Goal: Information Seeking & Learning: Learn about a topic

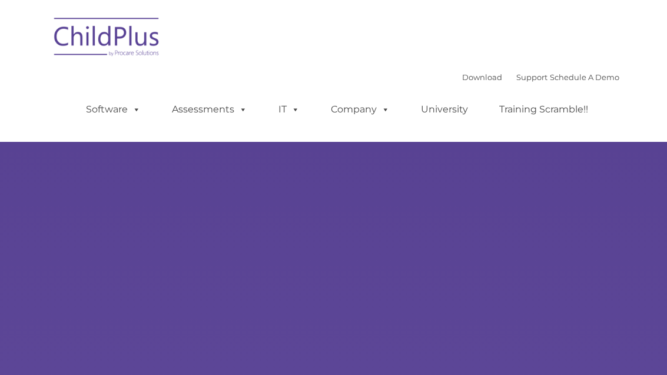
type input ""
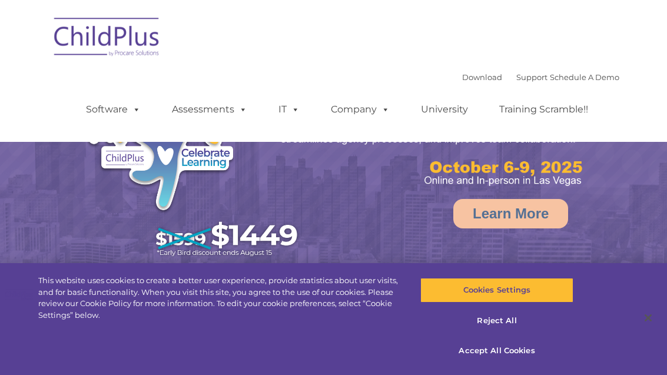
select select "MEDIUM"
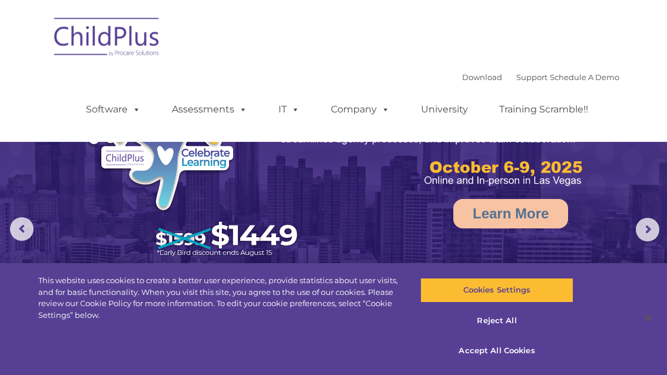
click at [119, 43] on img at bounding box center [107, 38] width 118 height 59
click at [148, 160] on img at bounding box center [193, 160] width 224 height 207
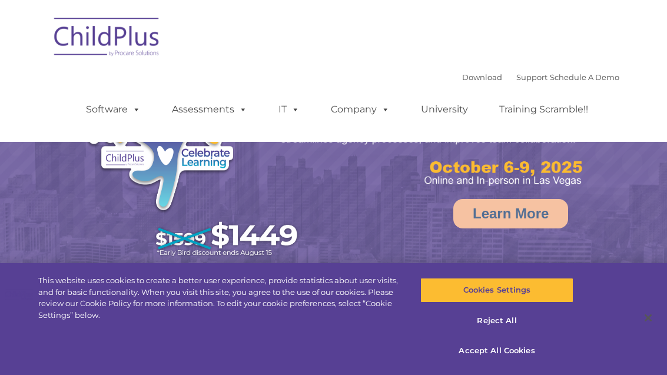
select select "MEDIUM"
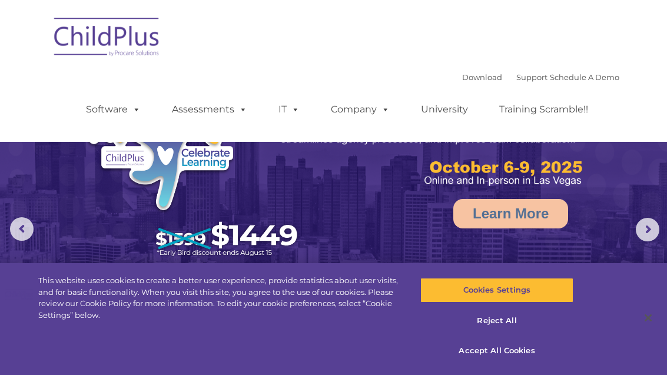
click at [237, 110] on span at bounding box center [240, 109] width 13 height 11
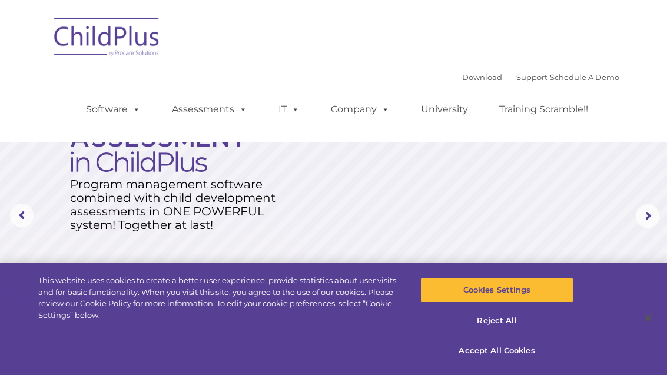
click at [61, 96] on div "Download Support | Schedule A Demo  MENU MENU Software ChildPlus: The original…" at bounding box center [333, 71] width 571 height 124
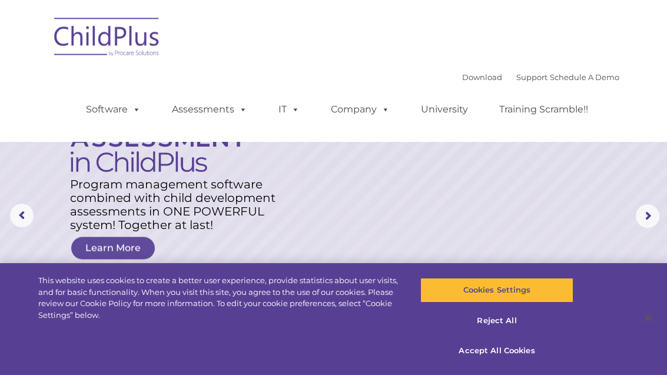
click at [140, 112] on span at bounding box center [134, 109] width 13 height 11
click at [163, 55] on img at bounding box center [107, 38] width 118 height 59
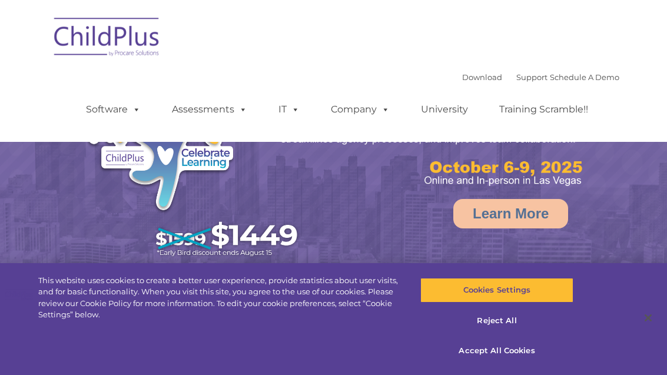
select select "MEDIUM"
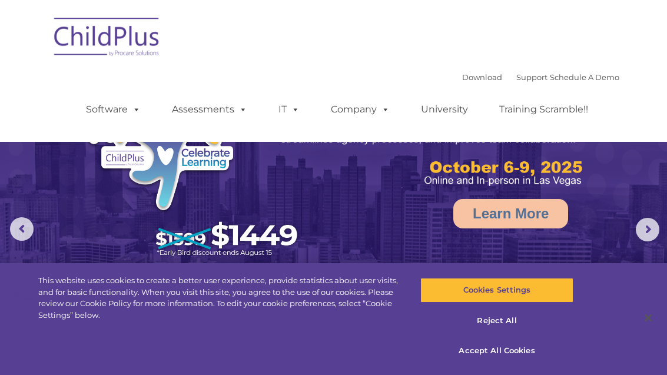
click at [534, 111] on link "Training Scramble!!" at bounding box center [543, 110] width 112 height 24
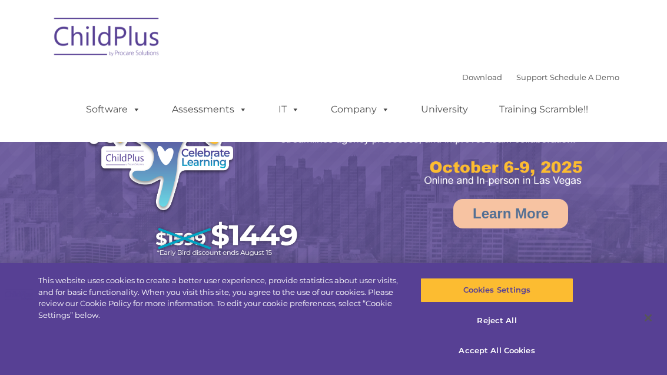
select select "MEDIUM"
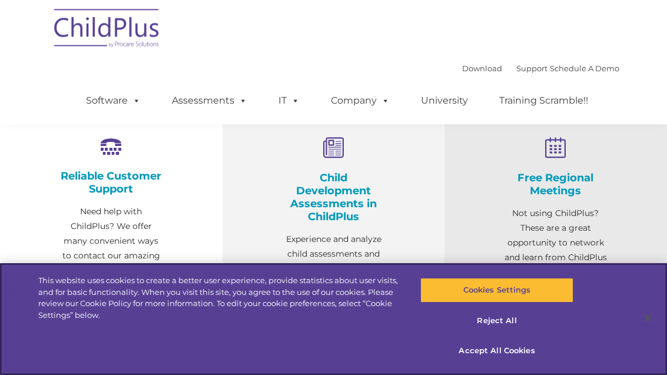
scroll to position [393, 0]
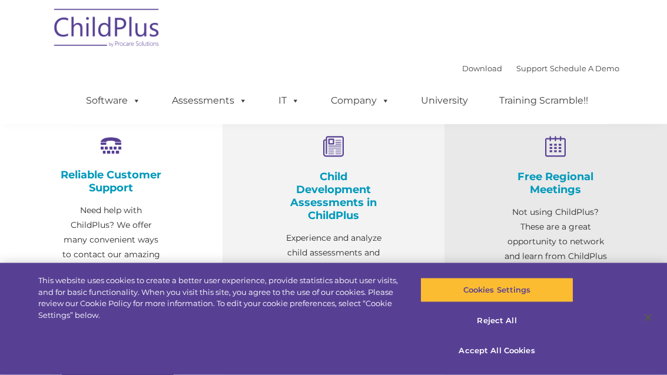
click at [343, 189] on h4 "Child Development Assessments in ChildPlus" at bounding box center [333, 197] width 105 height 52
click at [336, 188] on h4 "Child Development Assessments in ChildPlus" at bounding box center [333, 197] width 105 height 52
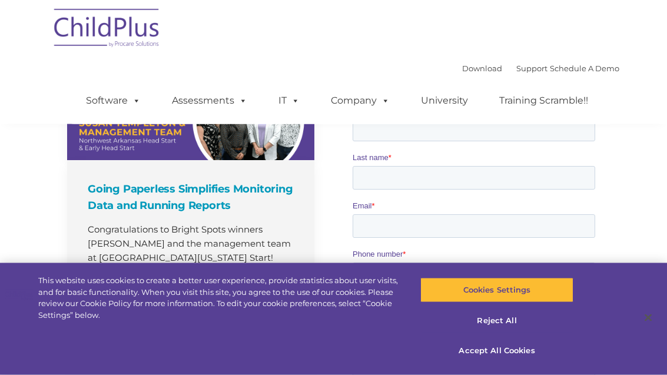
scroll to position [936, 0]
